Goal: Transaction & Acquisition: Register for event/course

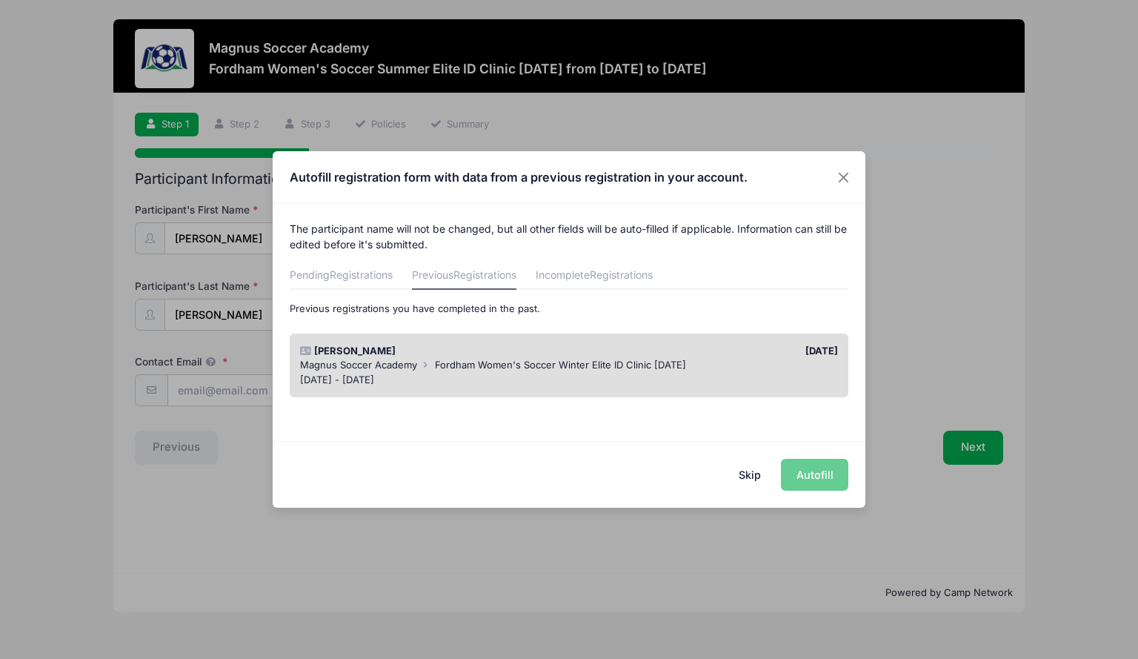
click at [470, 364] on span "Fordham Women's Soccer Winter Elite ID Clinic [DATE]" at bounding box center [560, 365] width 251 height 12
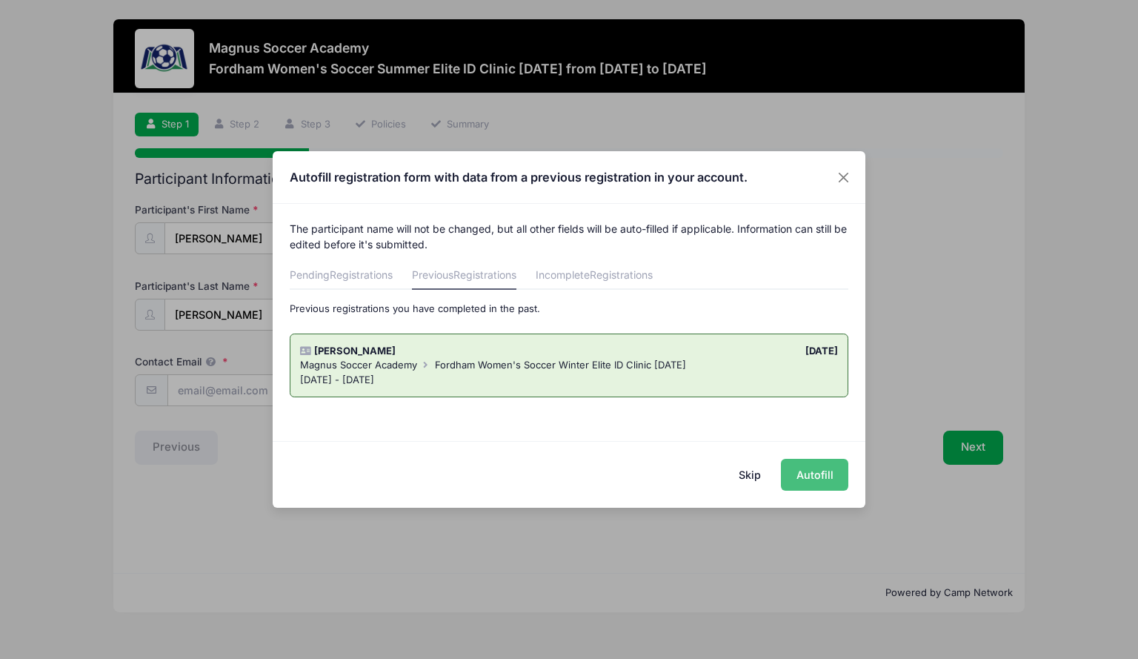
click at [810, 473] on button "Autofill" at bounding box center [814, 475] width 67 height 32
type input "[PERSON_NAME][EMAIL_ADDRESS][PERSON_NAME][DOMAIN_NAME]"
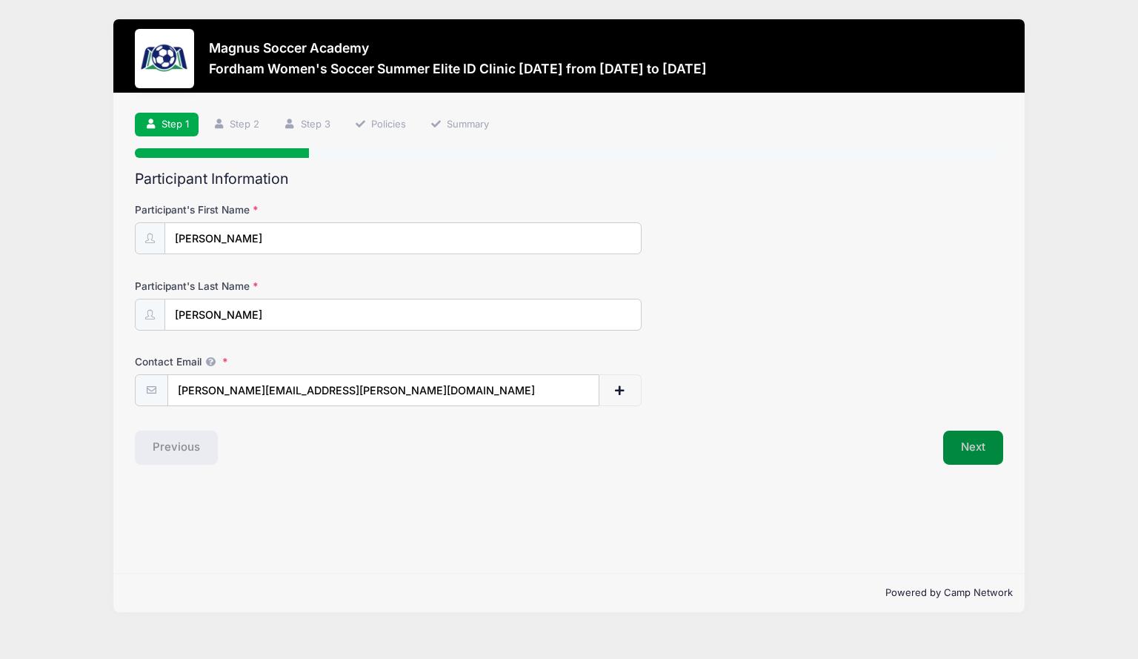
click at [953, 439] on button "Next" at bounding box center [973, 447] width 60 height 34
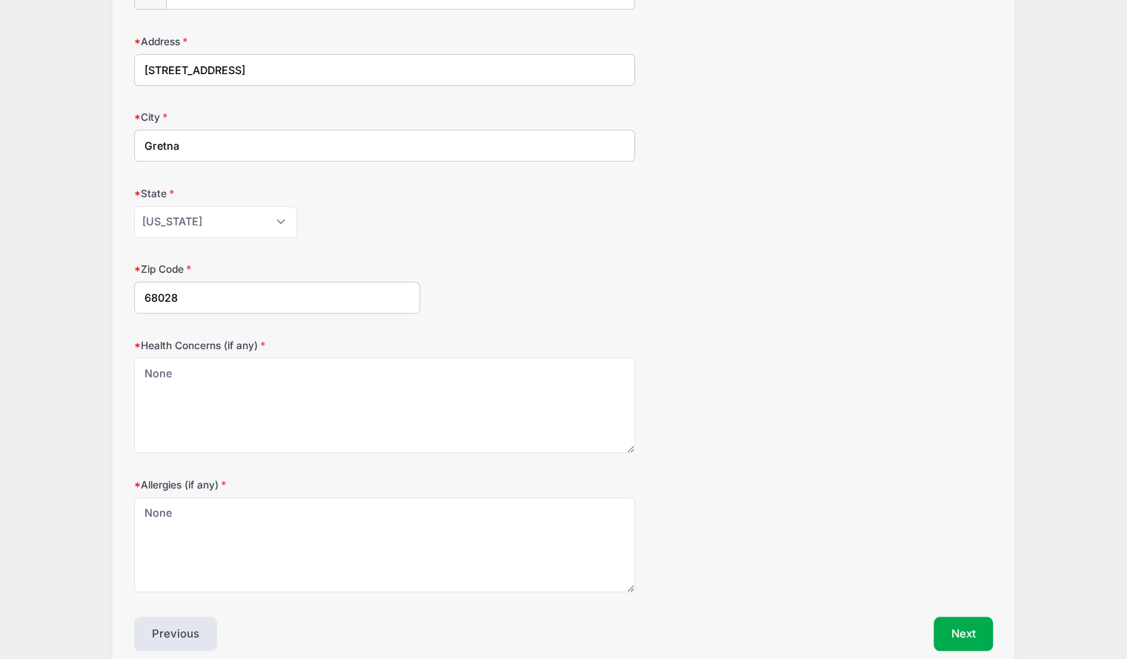
scroll to position [310, 0]
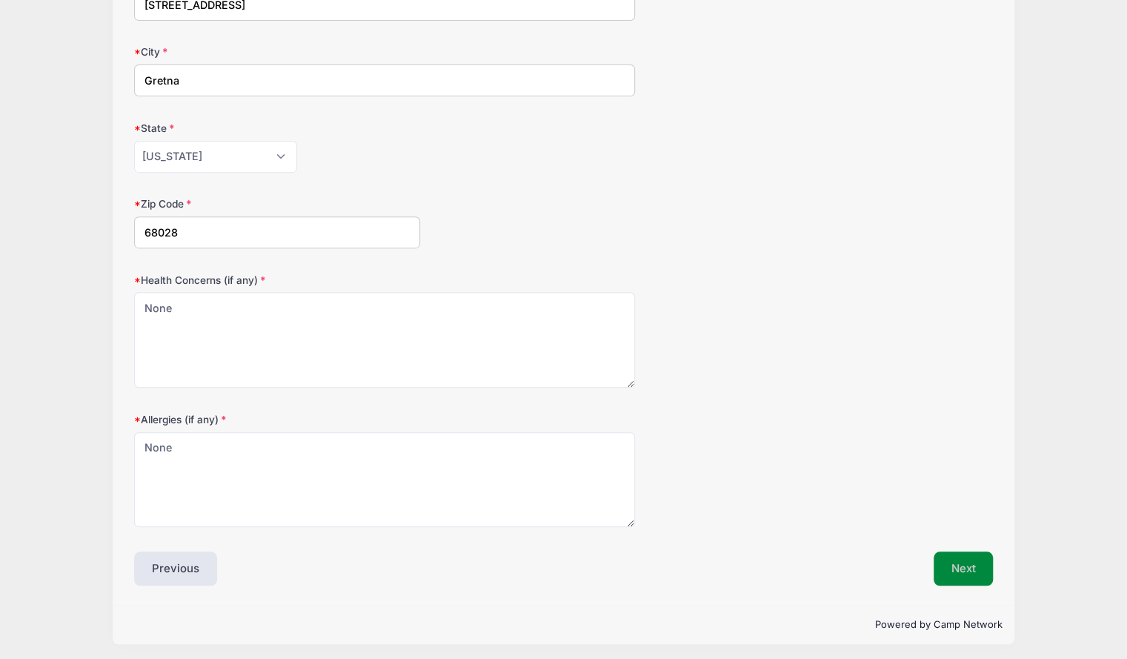
click at [971, 567] on button "Next" at bounding box center [963, 568] width 60 height 34
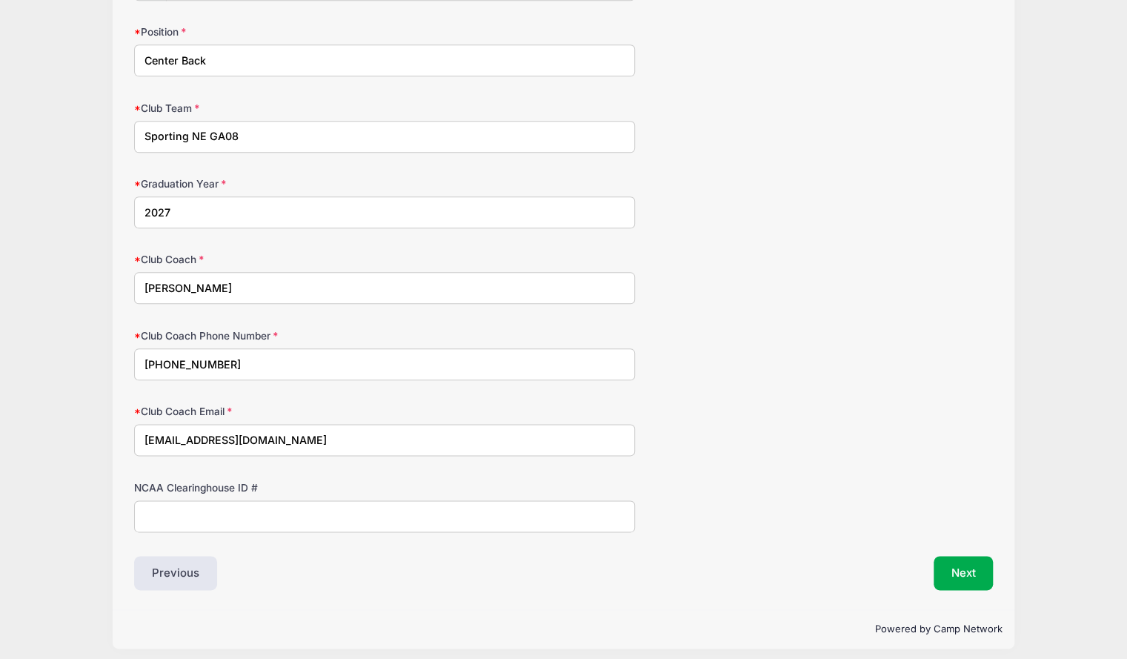
scroll to position [859, 0]
click at [963, 567] on button "Next" at bounding box center [963, 575] width 60 height 34
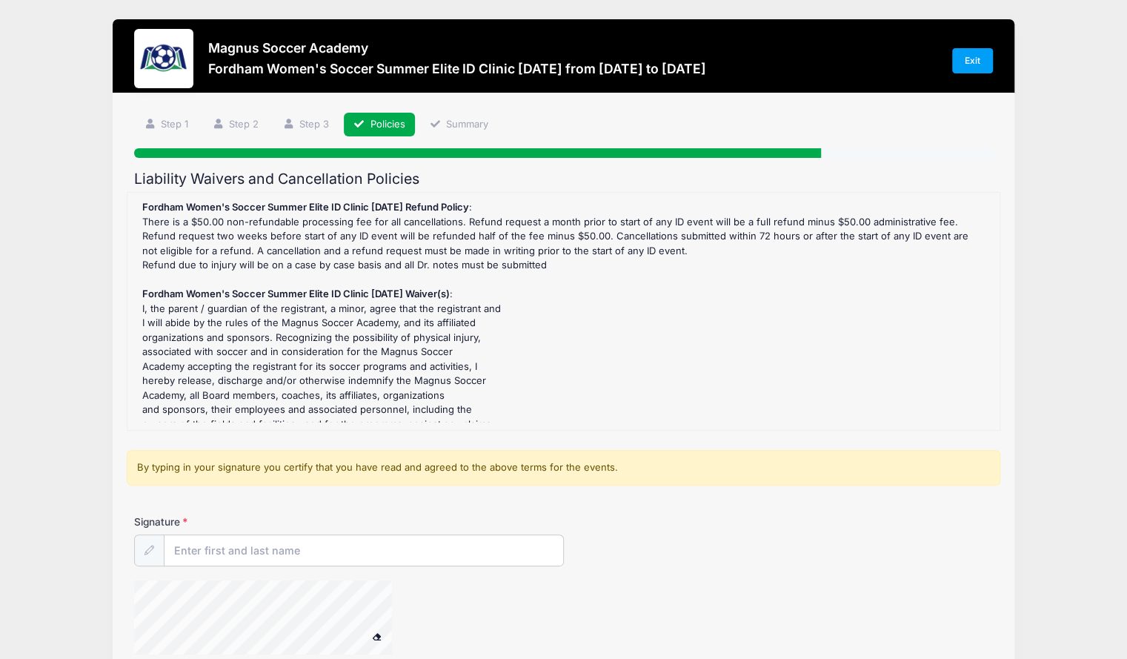
scroll to position [0, 0]
click at [354, 547] on input "Signature" at bounding box center [363, 551] width 399 height 32
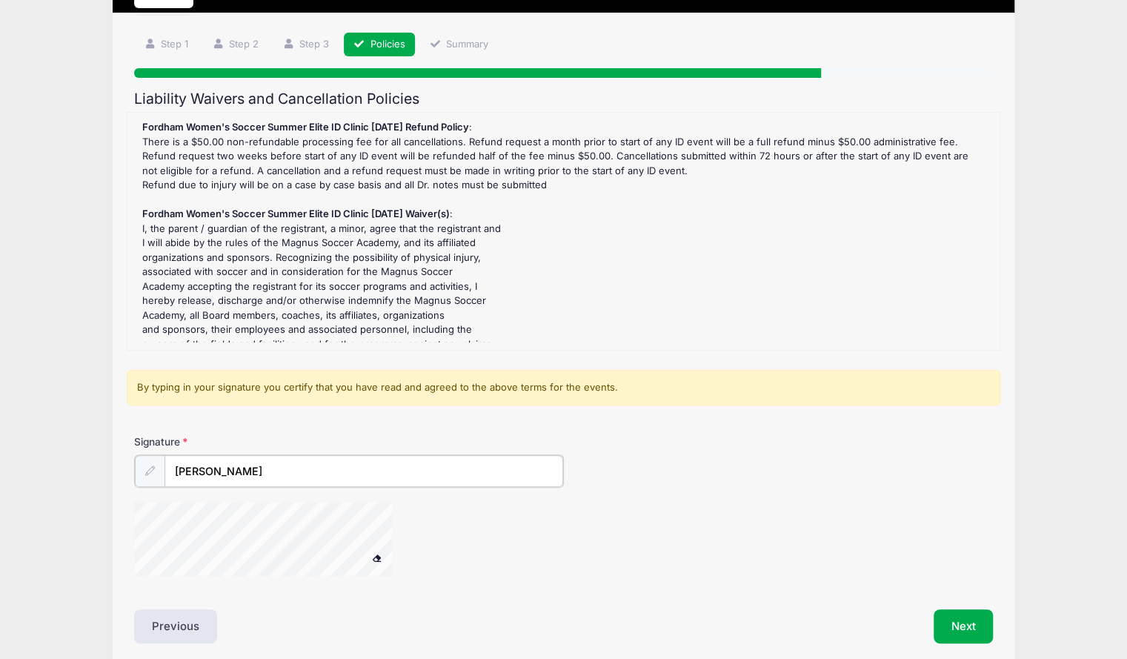
scroll to position [139, 0]
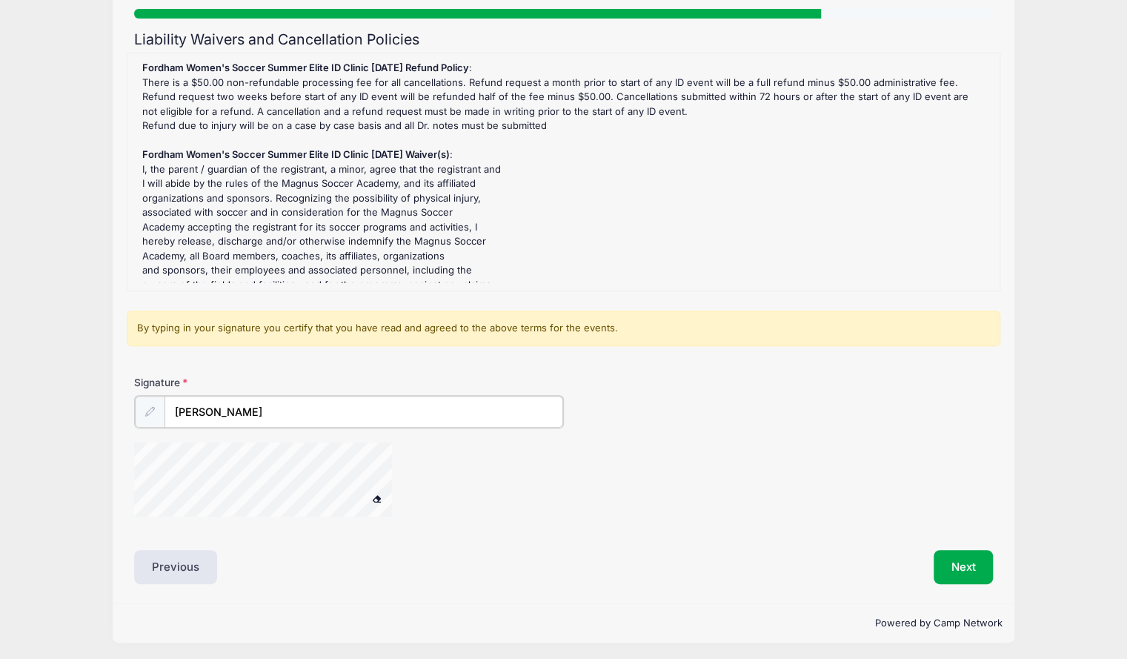
click at [370, 499] on div at bounding box center [282, 481] width 296 height 79
type input "[PERSON_NAME]"
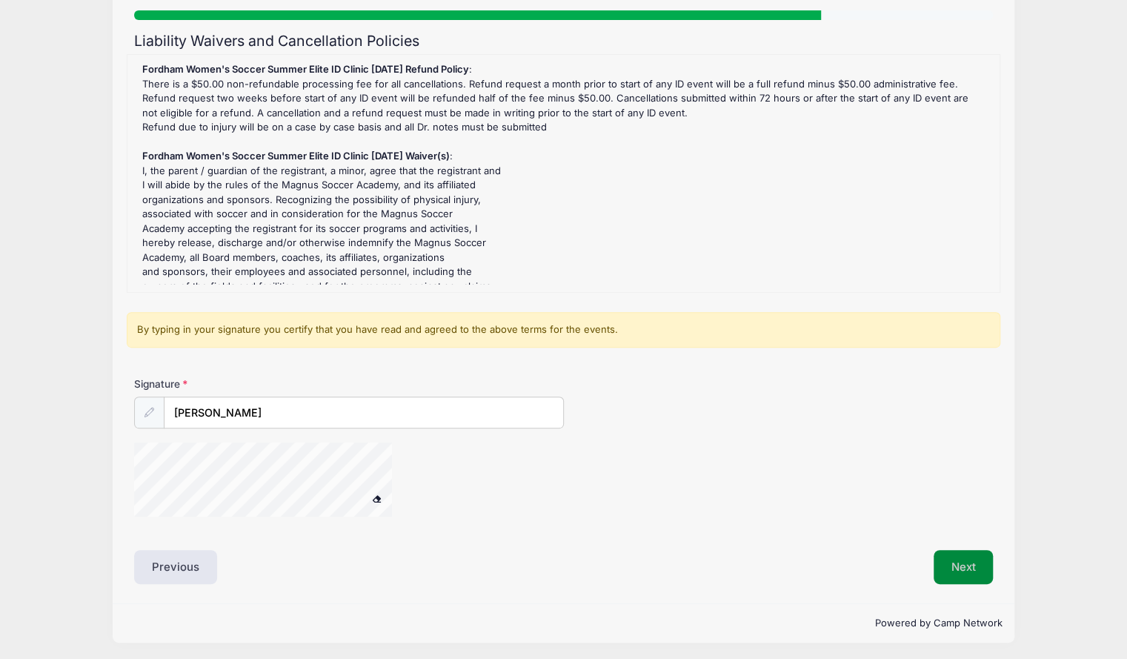
click at [959, 559] on button "Next" at bounding box center [963, 567] width 60 height 34
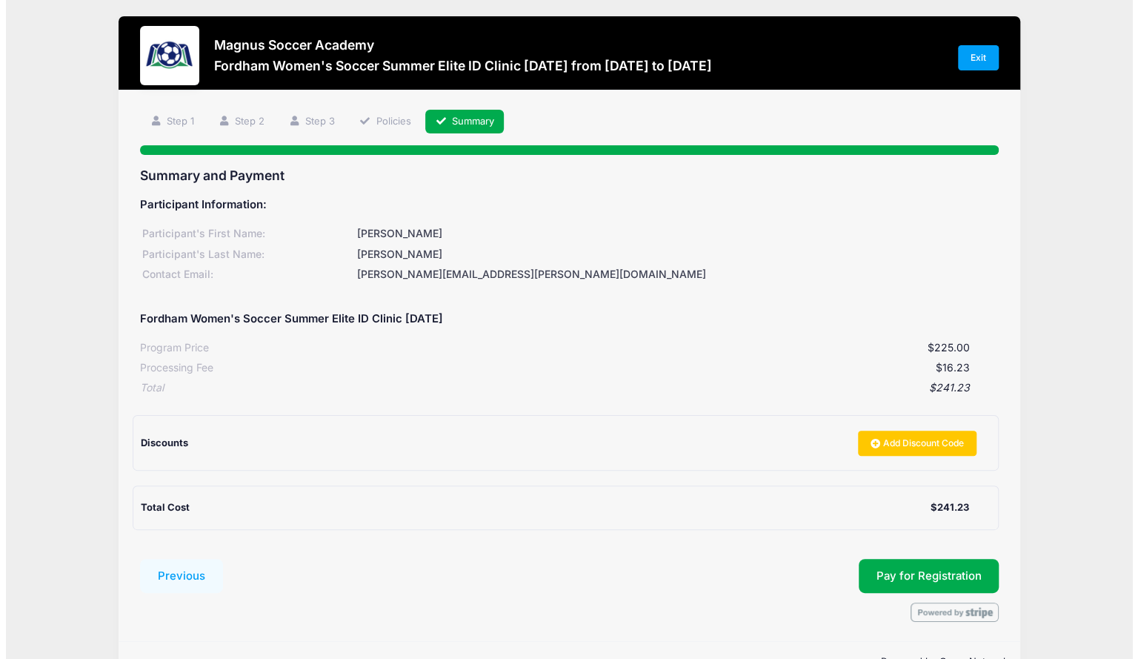
scroll to position [0, 0]
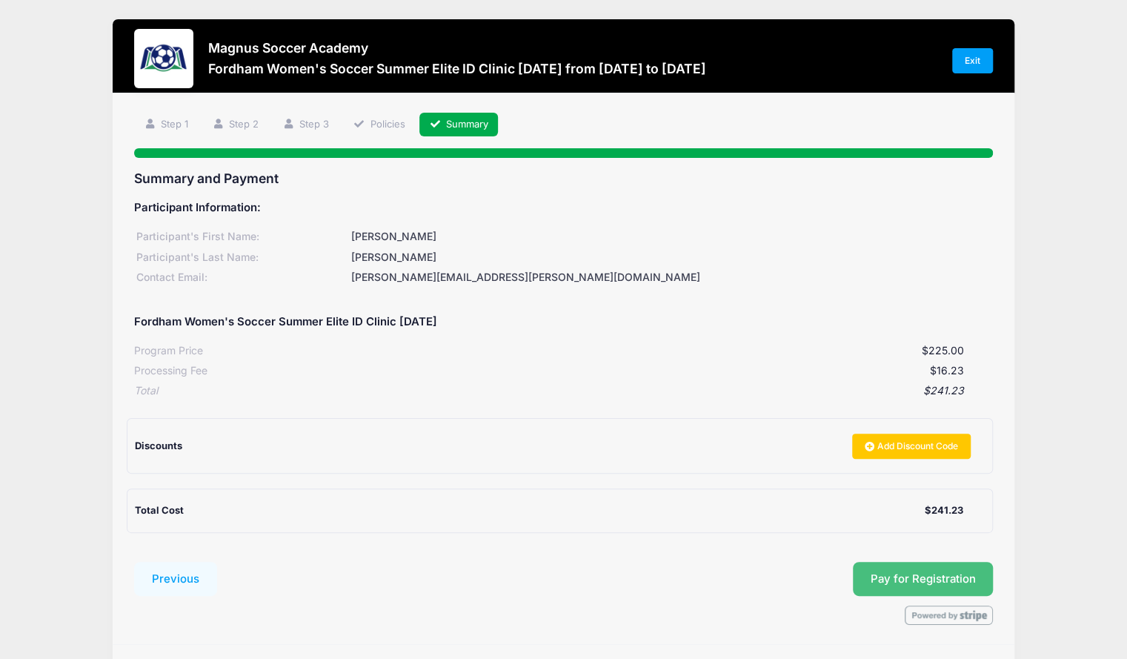
click at [907, 570] on button "Pay for Registration" at bounding box center [923, 579] width 141 height 34
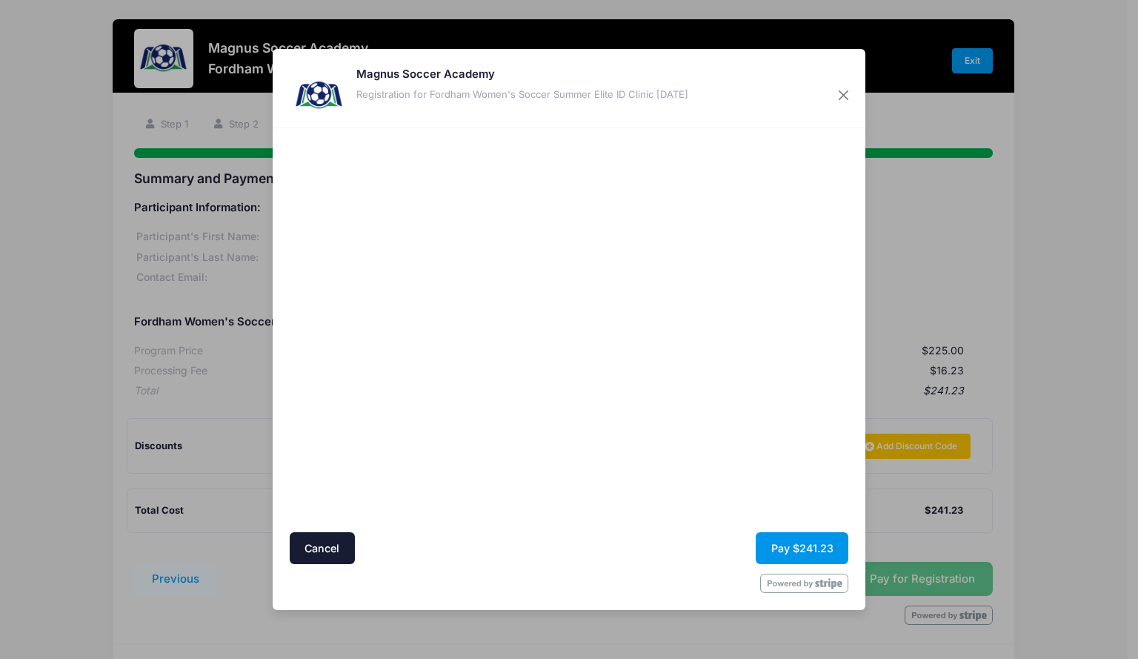
click at [802, 548] on button "Pay $241.23" at bounding box center [802, 548] width 93 height 32
click at [803, 553] on button "Pay $241.23" at bounding box center [802, 548] width 93 height 32
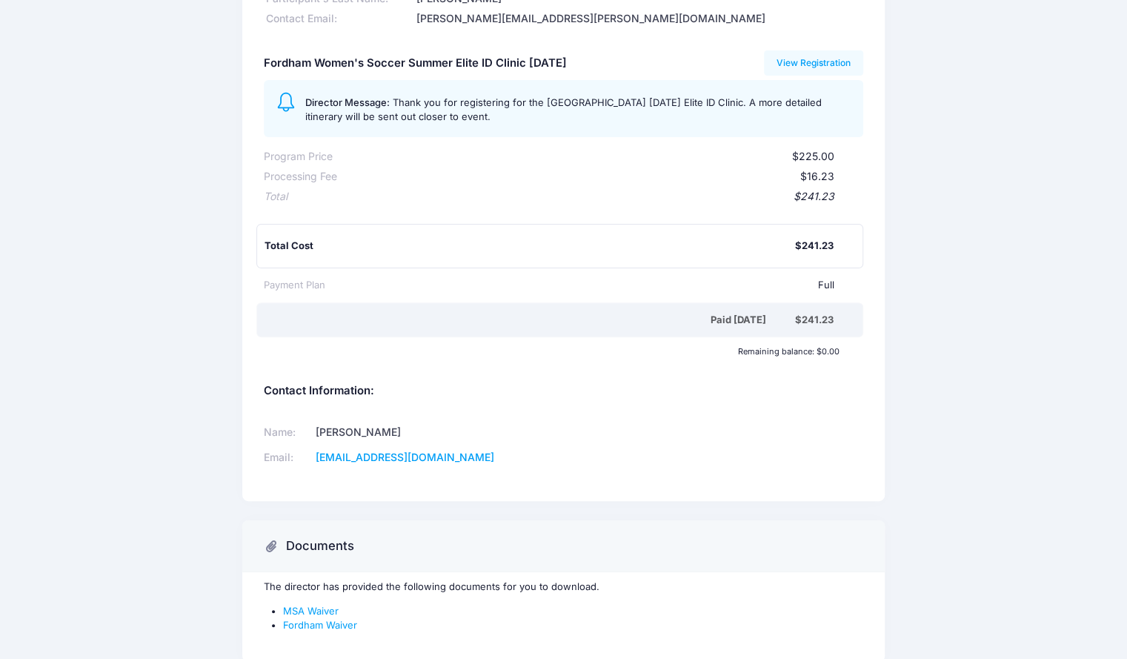
scroll to position [213, 0]
